Goal: Information Seeking & Learning: Learn about a topic

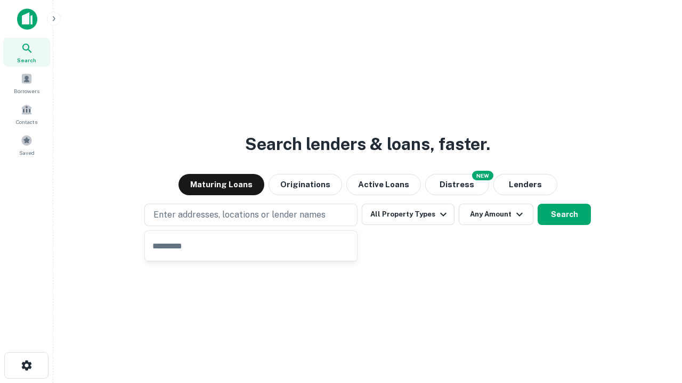
type input "**********"
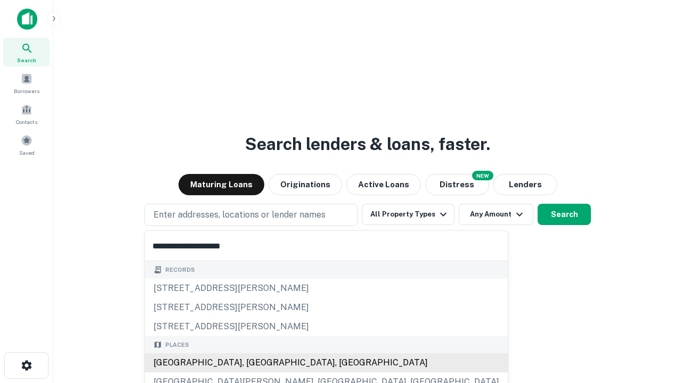
click at [255, 363] on div "[GEOGRAPHIC_DATA], [GEOGRAPHIC_DATA], [GEOGRAPHIC_DATA]" at bounding box center [326, 363] width 363 height 19
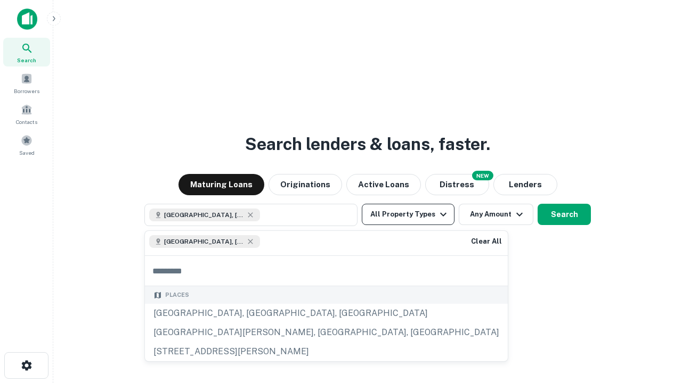
click at [408, 215] on button "All Property Types" at bounding box center [408, 214] width 93 height 21
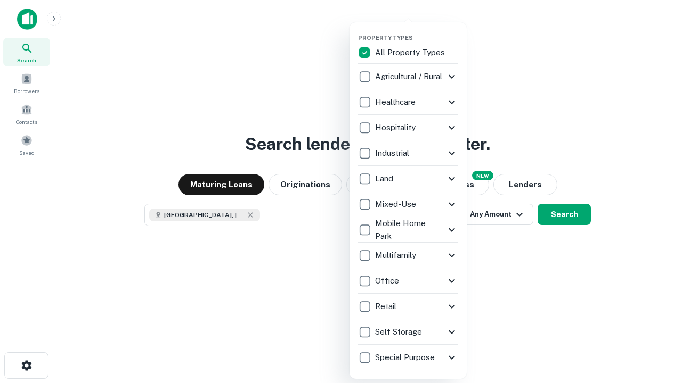
click at [417, 31] on button "button" at bounding box center [416, 31] width 117 height 1
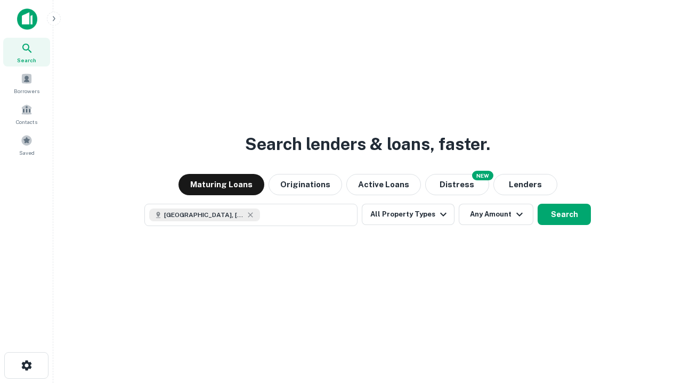
scroll to position [17, 0]
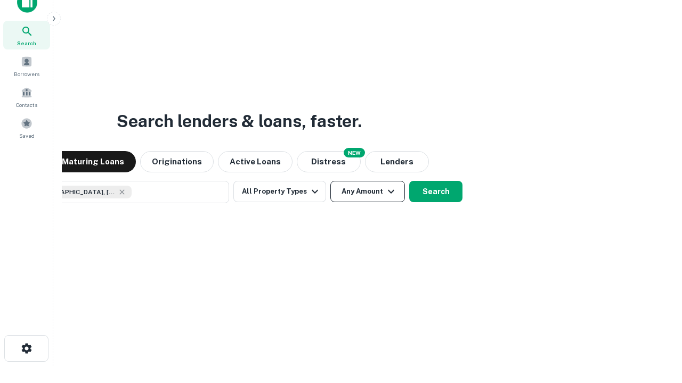
click at [330, 181] on button "Any Amount" at bounding box center [367, 191] width 75 height 21
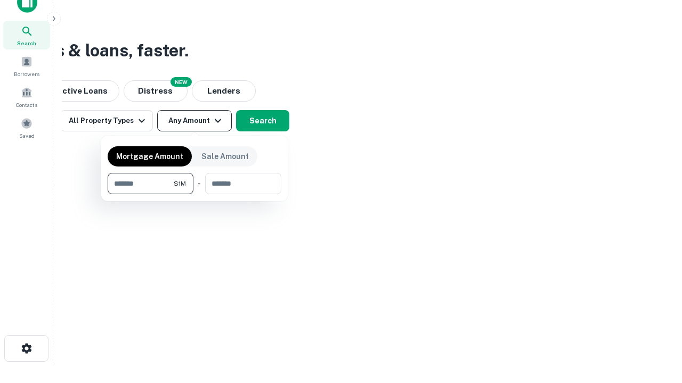
type input "*******"
click at [194, 194] on button "button" at bounding box center [195, 194] width 174 height 1
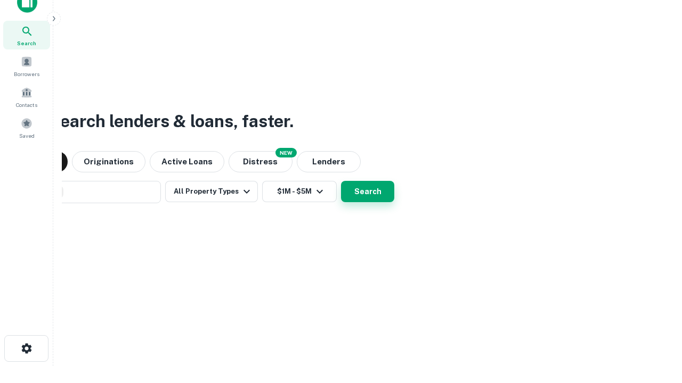
click at [341, 181] on button "Search" at bounding box center [367, 191] width 53 height 21
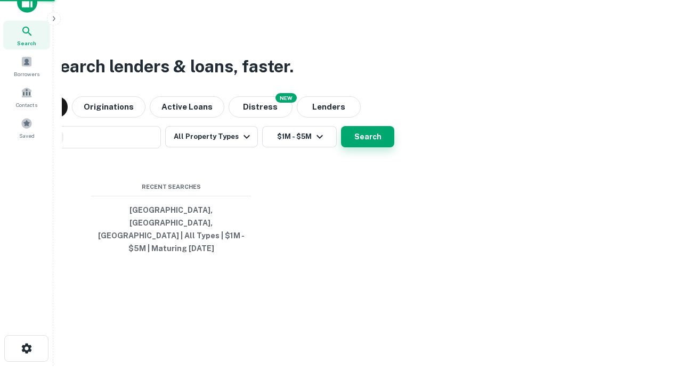
scroll to position [35, 301]
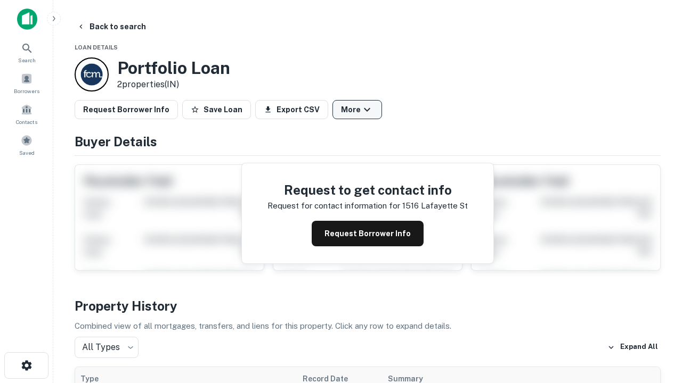
click at [357, 110] on button "More" at bounding box center [357, 109] width 50 height 19
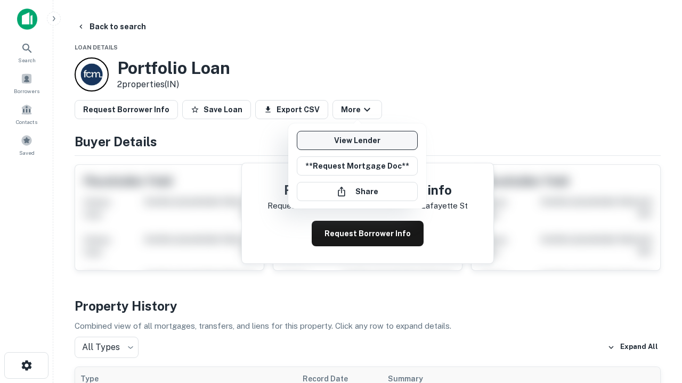
click at [357, 141] on link "View Lender" at bounding box center [357, 140] width 121 height 19
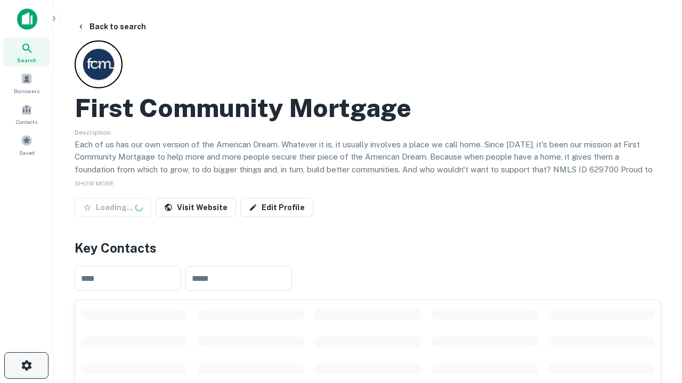
click at [26, 366] on icon "button" at bounding box center [26, 366] width 13 height 13
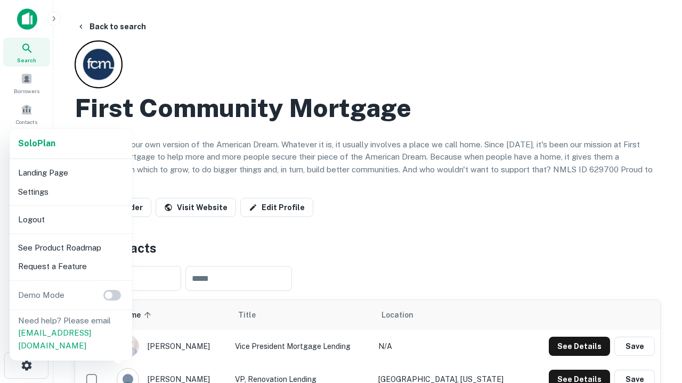
click at [70, 219] on li "Logout" at bounding box center [71, 219] width 114 height 19
